Goal: Book appointment/travel/reservation

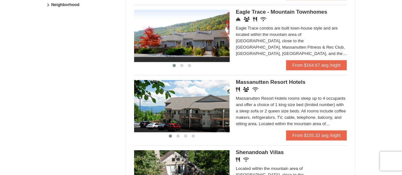
scroll to position [348, 0]
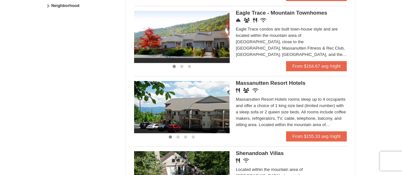
click at [212, 50] on img at bounding box center [181, 37] width 95 height 52
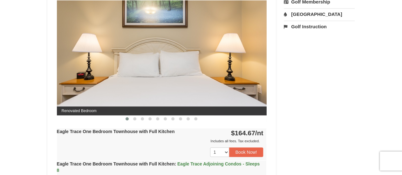
scroll to position [282, 0]
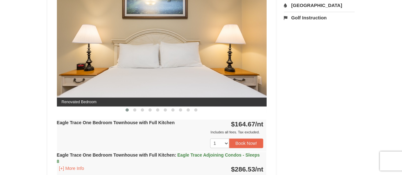
drag, startPoint x: 404, startPoint y: 26, endPoint x: 406, endPoint y: 66, distance: 40.1
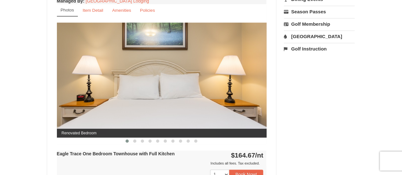
scroll to position [259, 0]
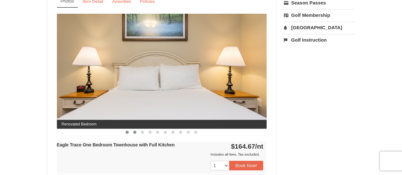
click at [134, 131] on span at bounding box center [134, 132] width 3 height 3
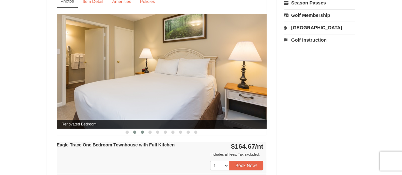
click at [141, 131] on span at bounding box center [142, 132] width 3 height 3
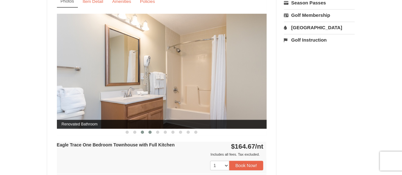
click at [151, 131] on span at bounding box center [149, 132] width 3 height 3
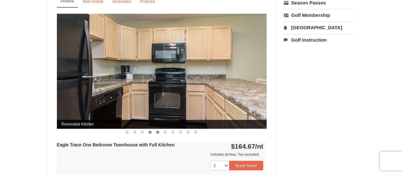
click at [158, 131] on span at bounding box center [157, 132] width 3 height 3
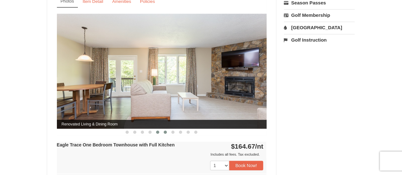
click at [165, 133] on span at bounding box center [165, 132] width 3 height 3
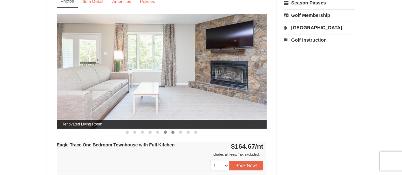
click at [175, 132] on button at bounding box center [173, 132] width 8 height 6
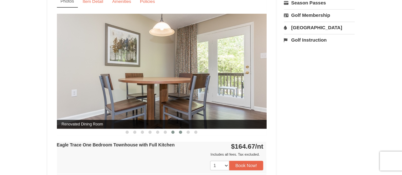
click at [183, 132] on button at bounding box center [181, 132] width 8 height 6
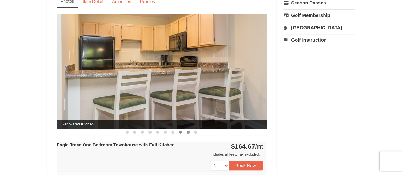
click at [188, 132] on span at bounding box center [188, 132] width 3 height 3
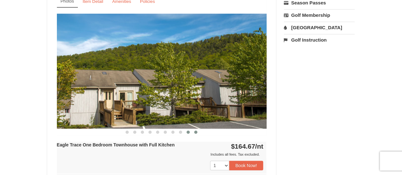
click at [195, 131] on span at bounding box center [195, 132] width 3 height 3
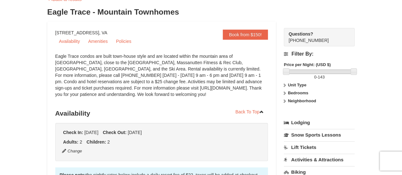
scroll to position [39, 0]
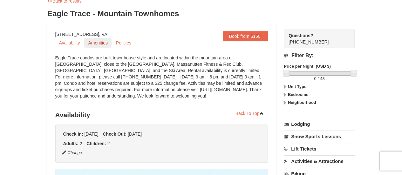
click at [95, 42] on link "Amenities" at bounding box center [97, 43] width 27 height 10
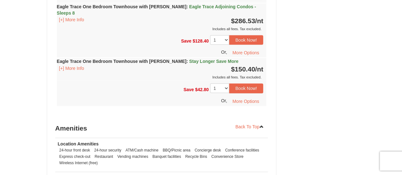
scroll to position [852, 0]
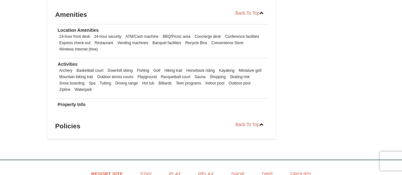
click at [188, 67] on li "Horseback riding" at bounding box center [200, 70] width 31 height 6
drag, startPoint x: 146, startPoint y: 66, endPoint x: 159, endPoint y: 68, distance: 13.4
click at [159, 68] on ul "Archery Basketball court Downhill skiing Fishing Golf Hiking trail Horseback ri…" at bounding box center [162, 79] width 208 height 25
click at [121, 80] on li "Driving range" at bounding box center [127, 83] width 26 height 6
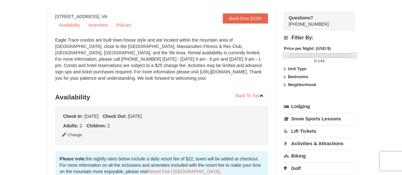
scroll to position [0, 0]
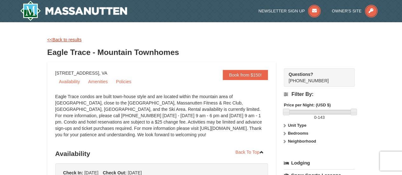
click at [66, 37] on link "<<Back to results" at bounding box center [64, 39] width 34 height 5
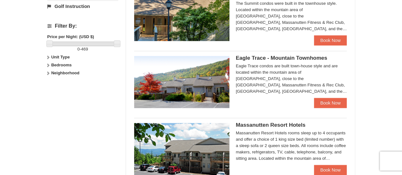
scroll to position [276, 0]
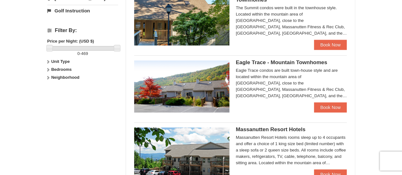
drag, startPoint x: 401, startPoint y: 97, endPoint x: 401, endPoint y: 111, distance: 13.3
click at [401, 111] on div "× Categories Map List Filter My Itinerary Questions? 1-540-289-9441 Lodging Arr…" at bounding box center [201, 10] width 402 height 528
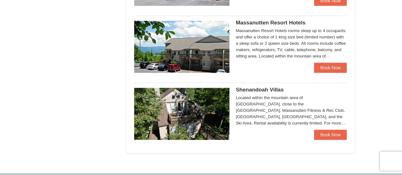
scroll to position [385, 0]
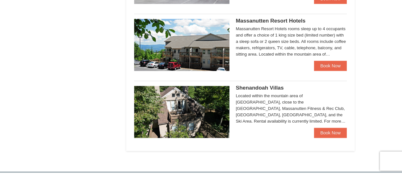
click at [205, 118] on img at bounding box center [181, 112] width 95 height 52
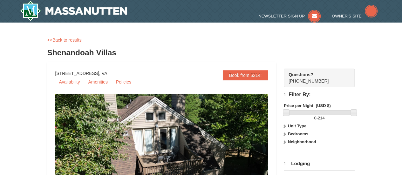
select select "10"
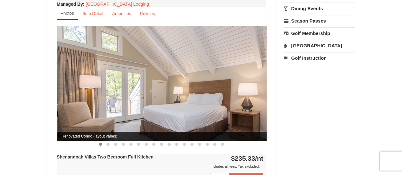
scroll to position [248, 0]
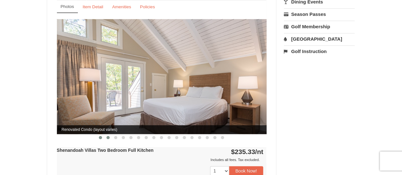
click at [107, 134] on button at bounding box center [108, 137] width 8 height 6
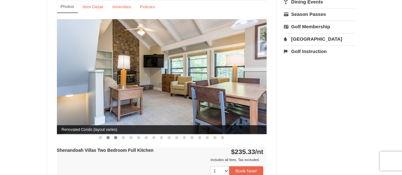
click at [118, 134] on button at bounding box center [116, 137] width 8 height 6
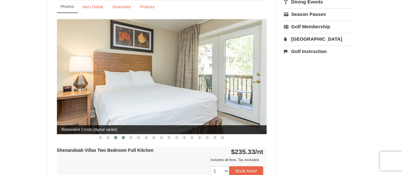
click at [124, 136] on span at bounding box center [123, 137] width 3 height 3
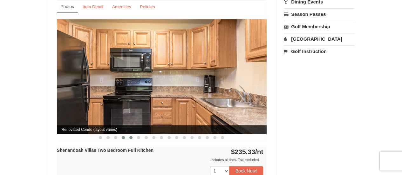
click at [129, 134] on button at bounding box center [131, 137] width 8 height 6
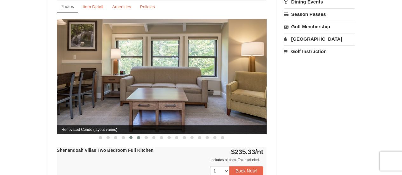
click at [142, 134] on button at bounding box center [139, 137] width 8 height 6
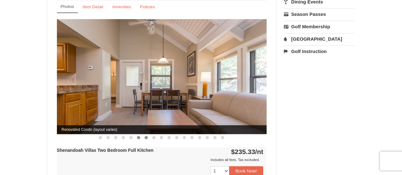
click at [148, 134] on button at bounding box center [146, 137] width 8 height 6
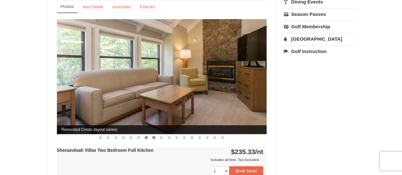
click at [154, 136] on span at bounding box center [153, 137] width 3 height 3
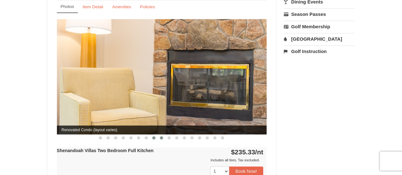
click at [163, 135] on button at bounding box center [162, 138] width 8 height 6
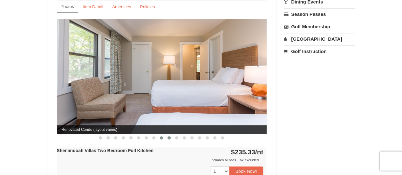
click at [171, 135] on button at bounding box center [169, 138] width 8 height 6
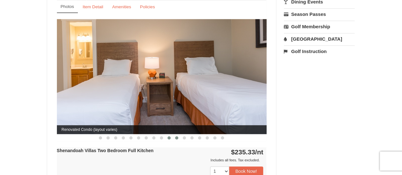
click at [177, 135] on button at bounding box center [177, 138] width 8 height 6
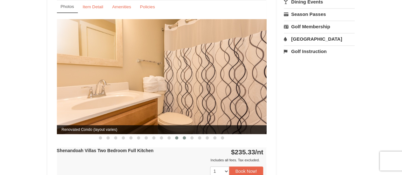
click at [182, 135] on button at bounding box center [184, 138] width 8 height 6
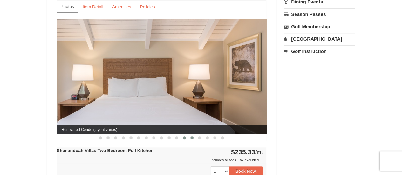
click at [194, 135] on button at bounding box center [192, 138] width 8 height 6
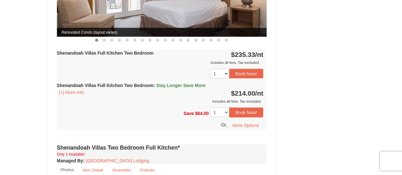
scroll to position [607, 0]
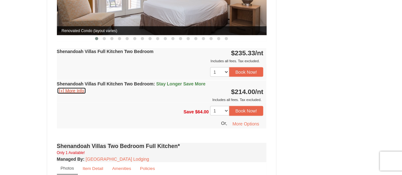
click at [76, 87] on button "[+] More Info" at bounding box center [72, 90] width 30 height 7
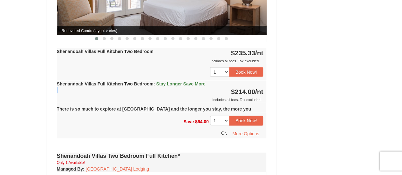
click at [76, 85] on div "Shenandoah Villas Full Kitchen Two Bedroom : Stay Longer Save More [+] More Inf…" at bounding box center [162, 92] width 210 height 22
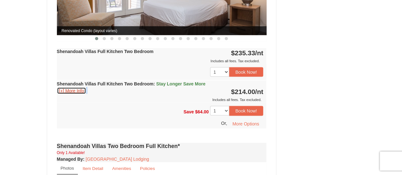
click at [76, 87] on button "[+] More Info" at bounding box center [72, 90] width 30 height 7
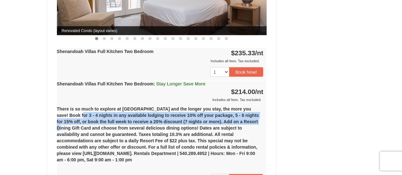
drag, startPoint x: 67, startPoint y: 106, endPoint x: 254, endPoint y: 116, distance: 187.1
click at [254, 116] on div "There is so much to explore at Massanutten Resort and the longer you stay, the …" at bounding box center [162, 137] width 210 height 68
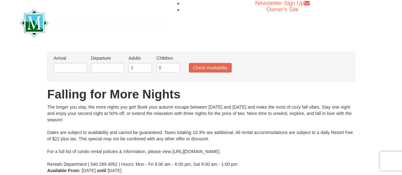
click at [77, 77] on div "Arrival Please format dates MM/DD/YYYY Please format dates MM/DD/YYYY Departure…" at bounding box center [201, 67] width 308 height 30
click at [79, 69] on input "text" at bounding box center [70, 68] width 33 height 10
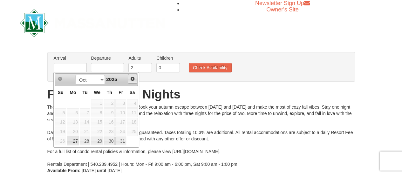
click at [129, 80] on link "Next" at bounding box center [133, 79] width 10 height 10
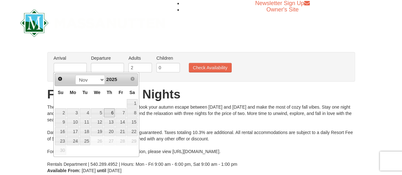
click at [111, 112] on link "6" at bounding box center [109, 112] width 11 height 9
type input "[DATE]"
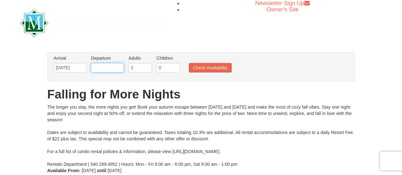
click at [113, 67] on input "text" at bounding box center [107, 68] width 33 height 10
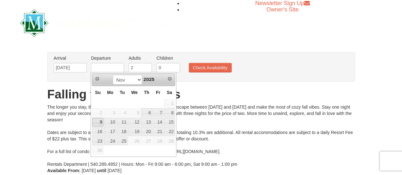
click at [100, 120] on link "9" at bounding box center [97, 122] width 11 height 9
type input "[DATE]"
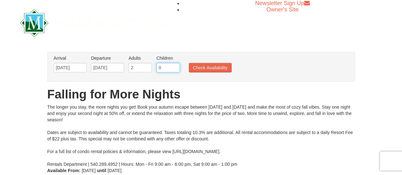
click at [163, 70] on input "0" at bounding box center [168, 68] width 24 height 10
type input "2"
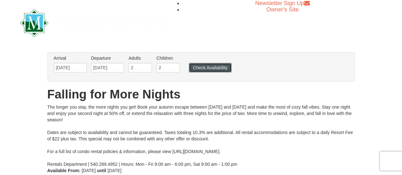
click at [229, 67] on button "Check Availability" at bounding box center [210, 68] width 43 height 10
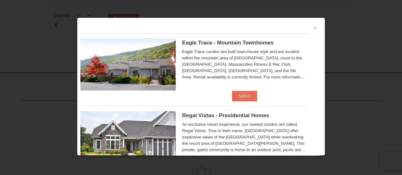
scroll to position [200, 0]
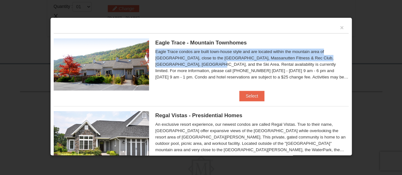
drag, startPoint x: 351, startPoint y: 43, endPoint x: 350, endPoint y: 57, distance: 14.3
click at [350, 57] on div "× Eagle Trace - Mountain Townhomes Eagle Trace One Bedroom Townhouse with Full …" at bounding box center [201, 86] width 302 height 138
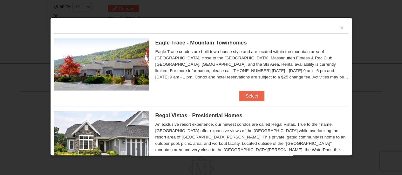
click at [313, 62] on div "Eagle Trace condos are built town-house style and are located within the mounta…" at bounding box center [251, 65] width 193 height 32
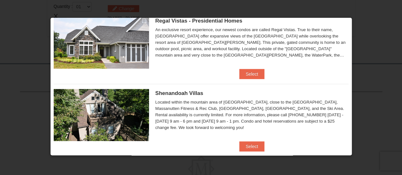
scroll to position [96, 0]
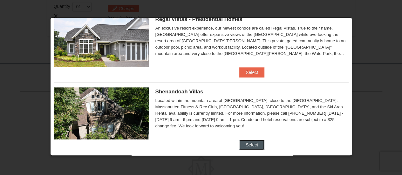
click at [245, 146] on button "Select" at bounding box center [251, 145] width 25 height 10
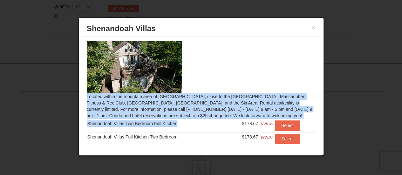
drag, startPoint x: 229, startPoint y: 119, endPoint x: 85, endPoint y: 130, distance: 144.0
click at [85, 130] on div "Located within the mountain area of Massanutten, close to the Mountain Greens G…" at bounding box center [201, 91] width 238 height 108
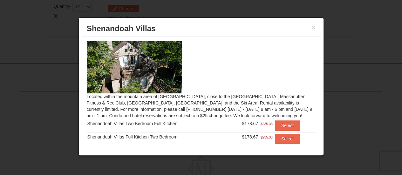
click at [322, 93] on div "× Shenandoah Villas Located within the mountain area of Massanutten, close to t…" at bounding box center [200, 86] width 245 height 138
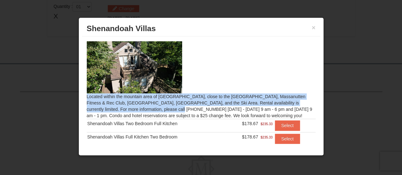
drag, startPoint x: 314, startPoint y: 92, endPoint x: 316, endPoint y: 108, distance: 16.4
click at [316, 108] on div "Located within the mountain area of Massanutten, close to the Mountain Greens G…" at bounding box center [201, 91] width 238 height 108
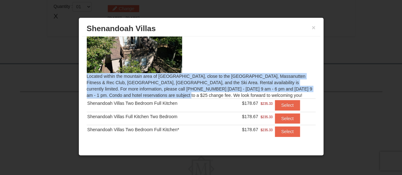
scroll to position [24, 0]
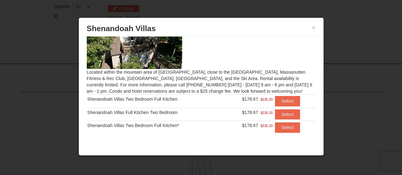
click at [215, 128] on div "Shenandoah Villas Two Bedroom Full Kitchen*" at bounding box center [156, 125] width 138 height 6
drag, startPoint x: 262, startPoint y: 126, endPoint x: 256, endPoint y: 126, distance: 6.0
click at [256, 126] on td "$178.67 $235.33" at bounding box center [250, 127] width 48 height 13
click at [315, 28] on button "×" at bounding box center [314, 27] width 4 height 6
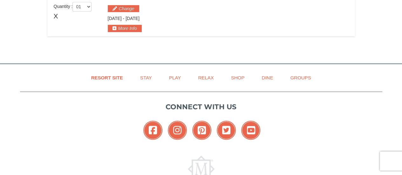
click at [401, 132] on div "Resort Site Stay Play Relax Shop Dine Groups Connect with us Facebook Instagram…" at bounding box center [201, 136] width 402 height 145
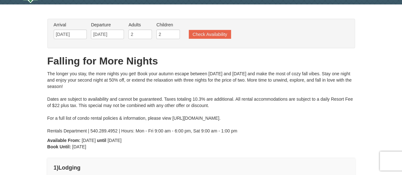
scroll to position [11, 0]
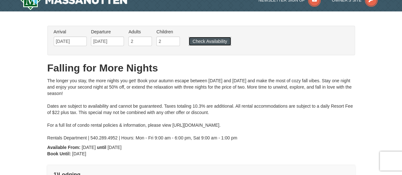
click at [215, 42] on button "Check Availability" at bounding box center [210, 41] width 42 height 9
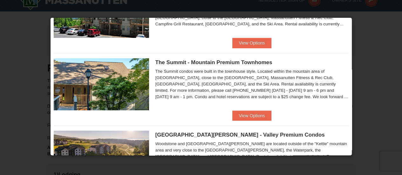
scroll to position [267, 0]
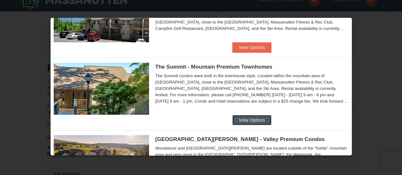
click at [250, 115] on button "View Options" at bounding box center [251, 120] width 39 height 10
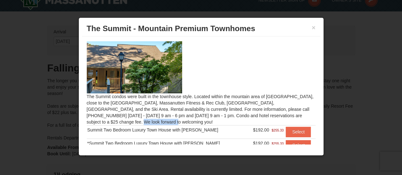
drag, startPoint x: 250, startPoint y: 115, endPoint x: 214, endPoint y: 118, distance: 35.7
click at [214, 118] on div "The Summit condos were built in the townhouse style. Located within the mountai…" at bounding box center [201, 91] width 238 height 108
click at [241, 107] on div "The Summit condos were built in the townhouse style. Located within the mountai…" at bounding box center [201, 91] width 238 height 108
click at [313, 28] on button "×" at bounding box center [314, 27] width 4 height 6
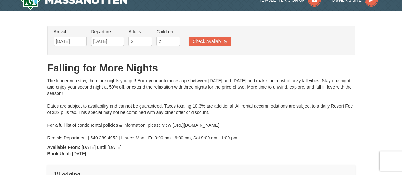
scroll to position [0, 0]
